Goal: Navigation & Orientation: Find specific page/section

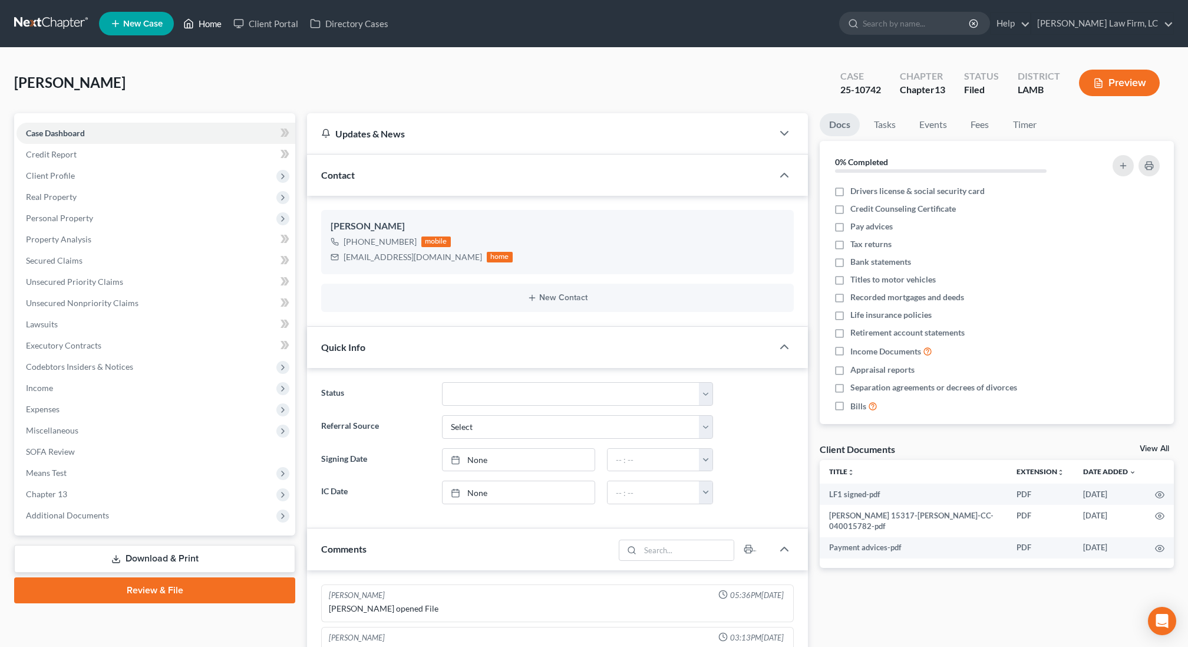
click at [209, 22] on link "Home" at bounding box center [202, 23] width 50 height 21
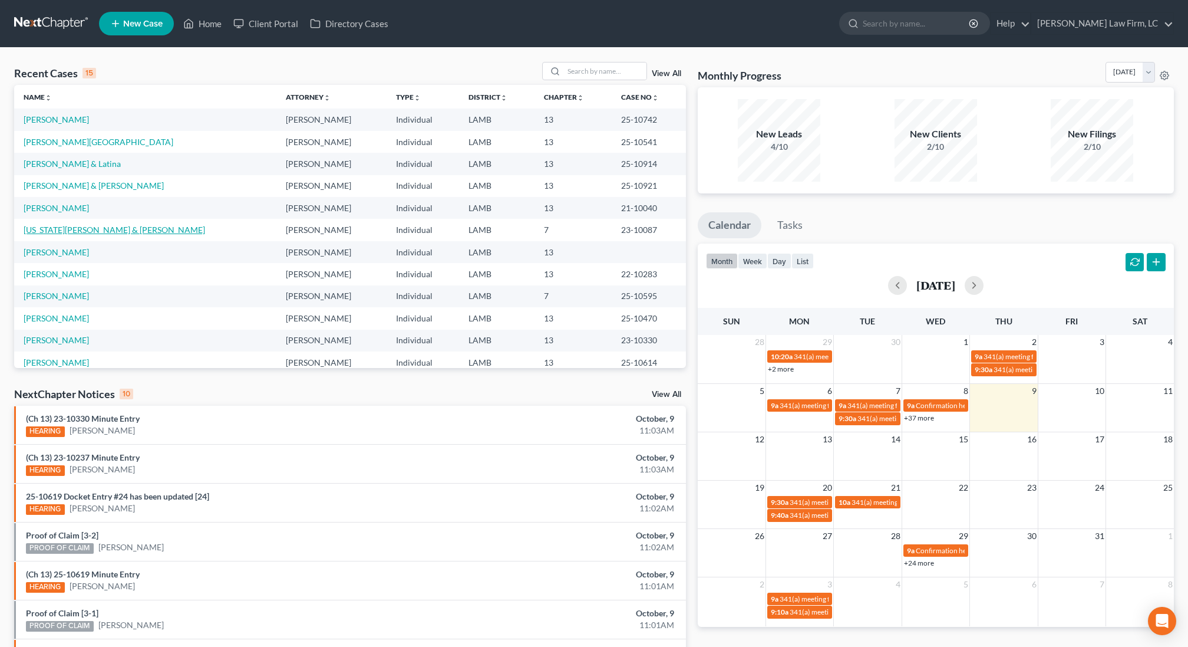
click at [98, 228] on link "[US_STATE][PERSON_NAME] & [PERSON_NAME]" at bounding box center [115, 230] width 182 height 10
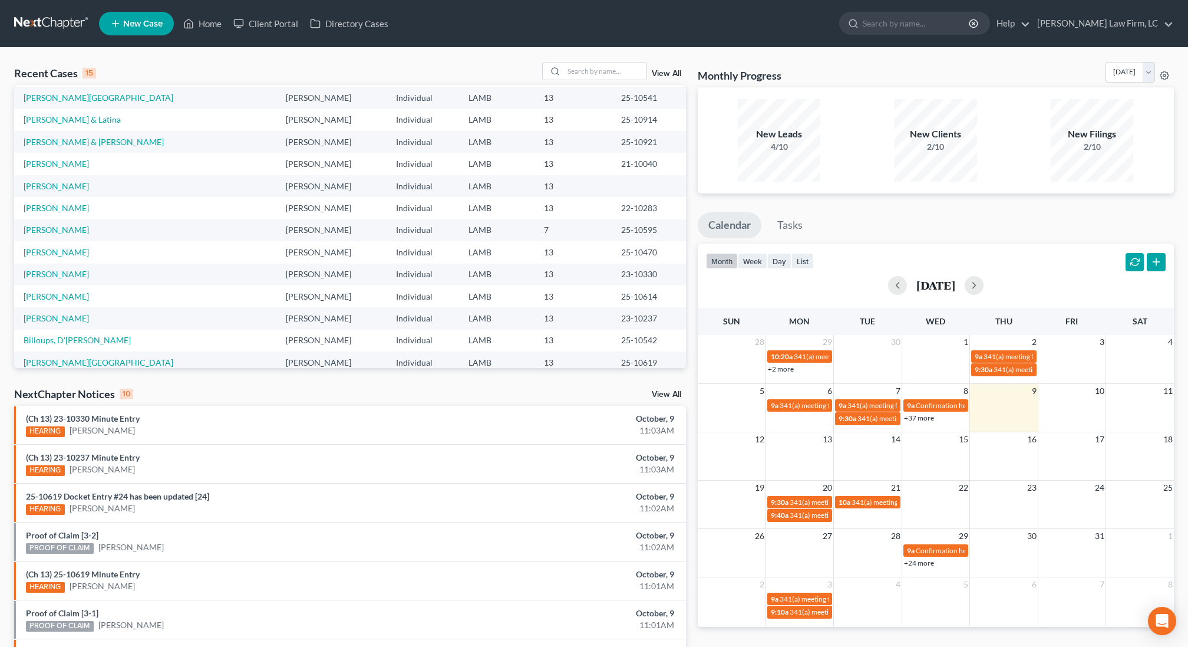
scroll to position [75, 0]
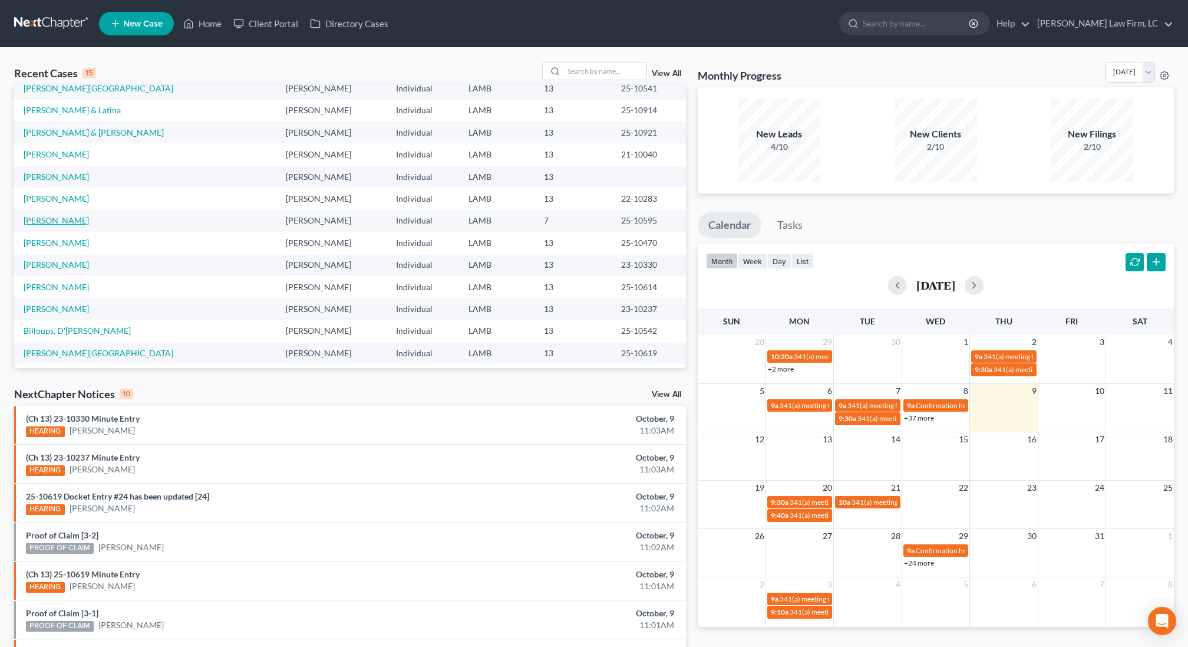
click at [47, 224] on link "[PERSON_NAME]" at bounding box center [56, 220] width 65 height 10
